Goal: Information Seeking & Learning: Understand process/instructions

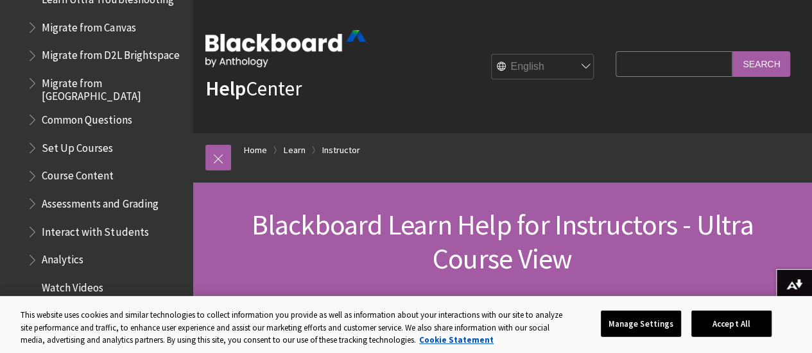
scroll to position [1649, 0]
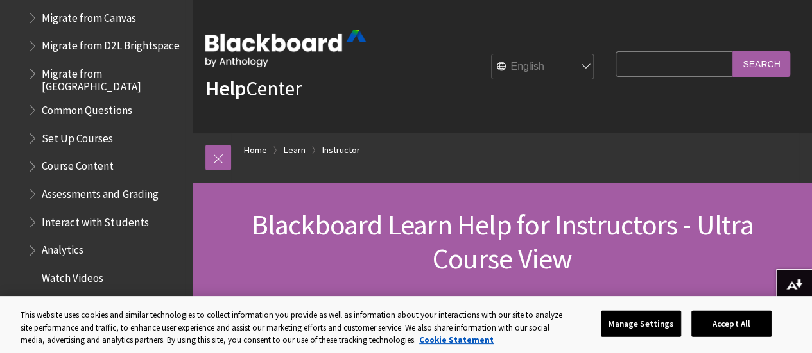
click at [33, 194] on span "Book outline for Blackboard Learn Help" at bounding box center [33, 191] width 13 height 16
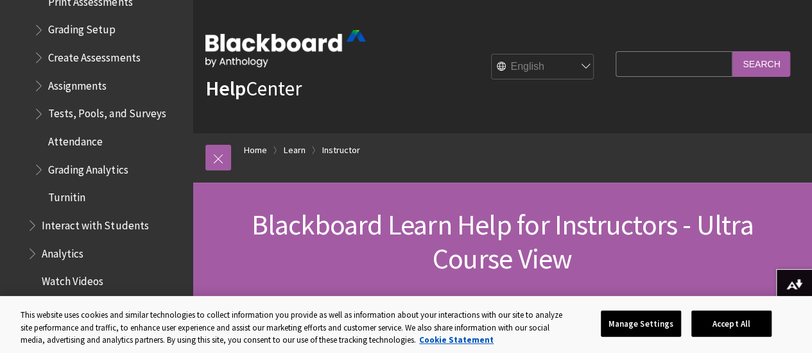
scroll to position [1985, 0]
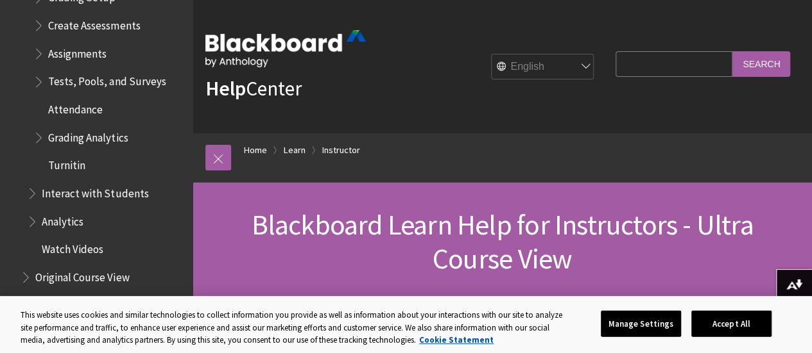
click at [30, 189] on span "Book outline for Blackboard Learn Help" at bounding box center [33, 191] width 13 height 16
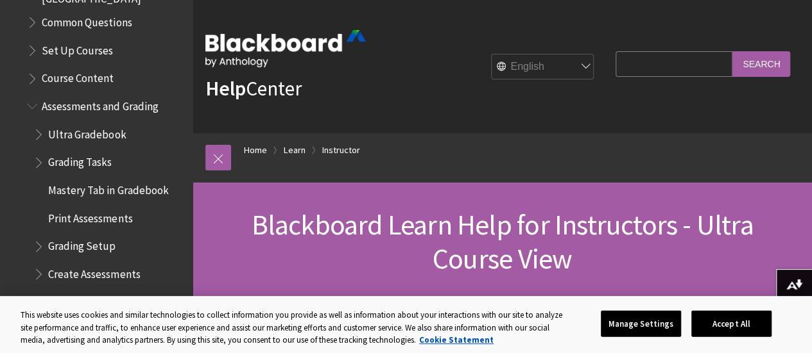
scroll to position [1663, 0]
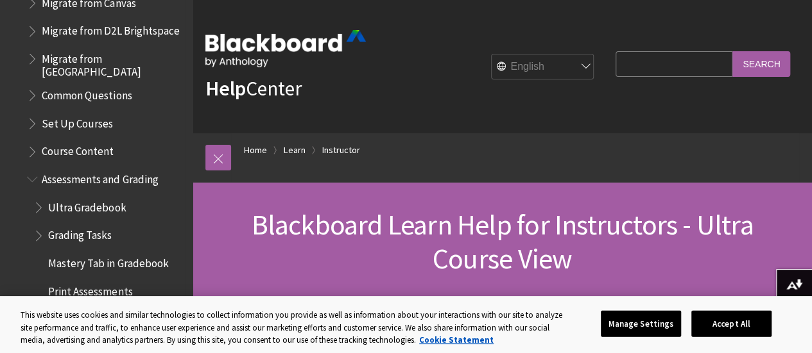
click at [41, 210] on span "Book outline for Blackboard Learn Help" at bounding box center [39, 205] width 13 height 16
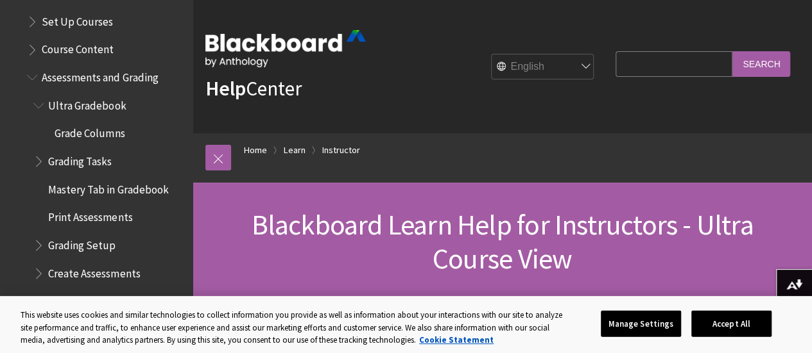
scroll to position [1813, 0]
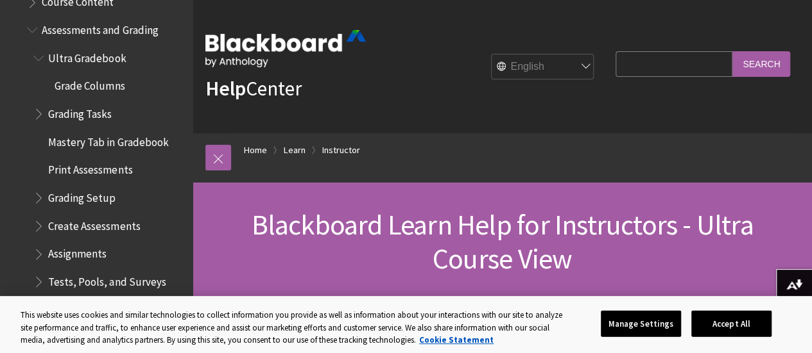
click at [36, 114] on span "Book outline for Blackboard Learn Help" at bounding box center [39, 111] width 13 height 16
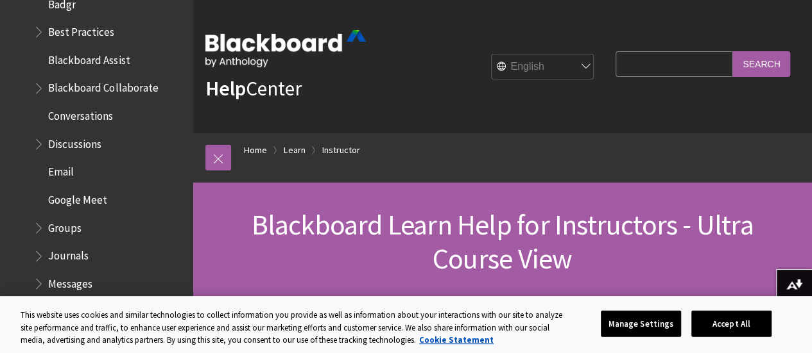
scroll to position [2850, 0]
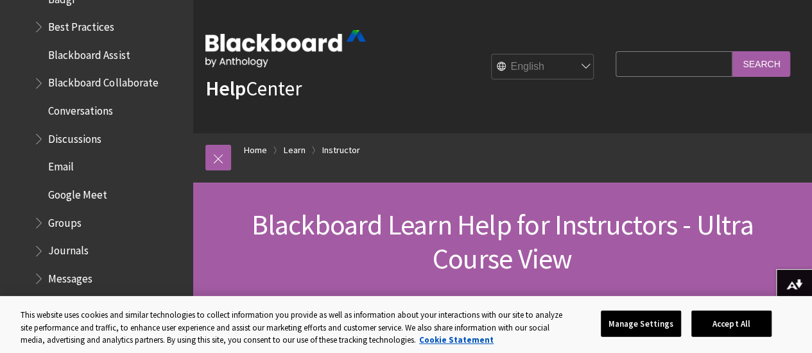
click at [99, 111] on span "Conversations" at bounding box center [80, 108] width 65 height 17
